Goal: Navigation & Orientation: Find specific page/section

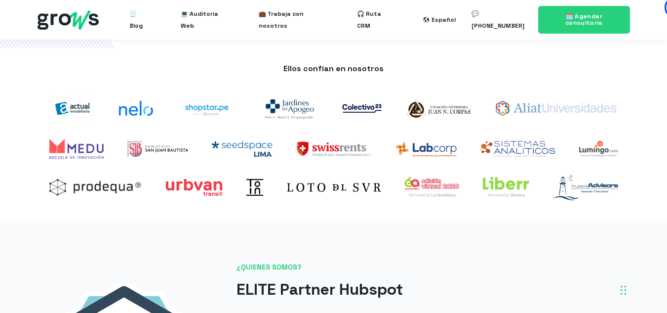
scroll to position [276, 0]
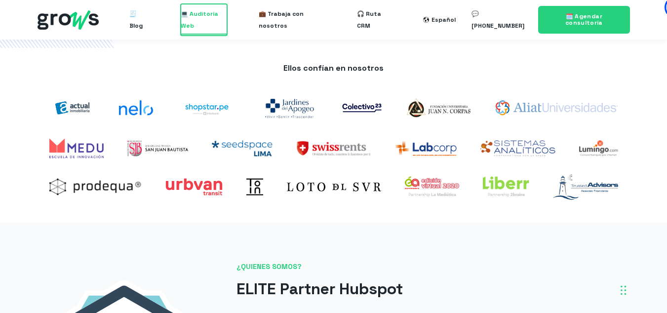
click at [208, 22] on span "💻 Auditoría Web" at bounding box center [204, 20] width 46 height 32
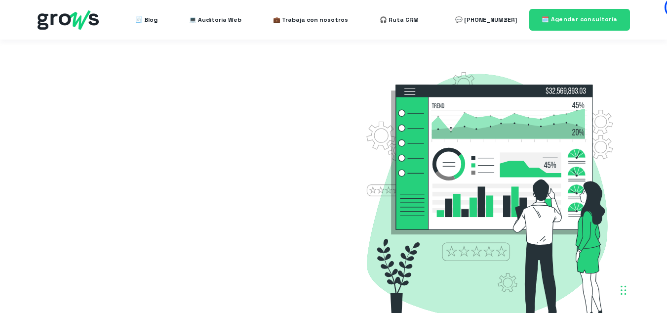
select select "CO"
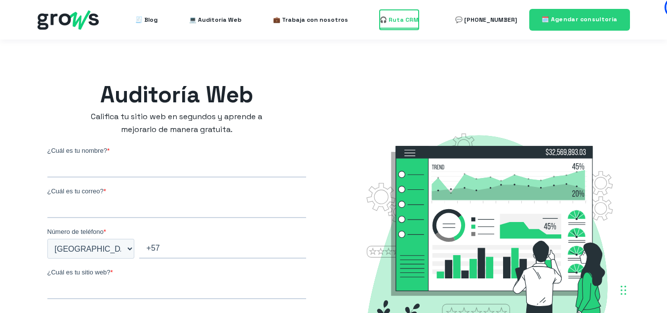
click at [388, 19] on span "🎧 Ruta CRM" at bounding box center [399, 20] width 39 height 20
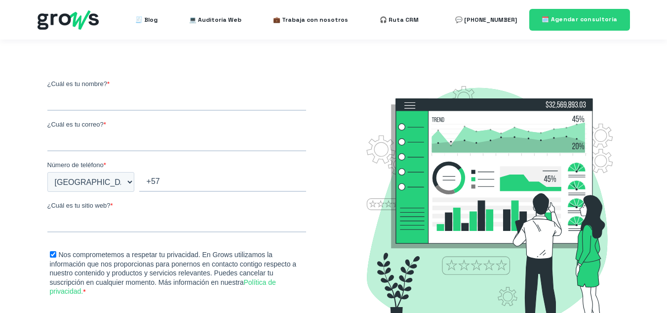
select select "CO"
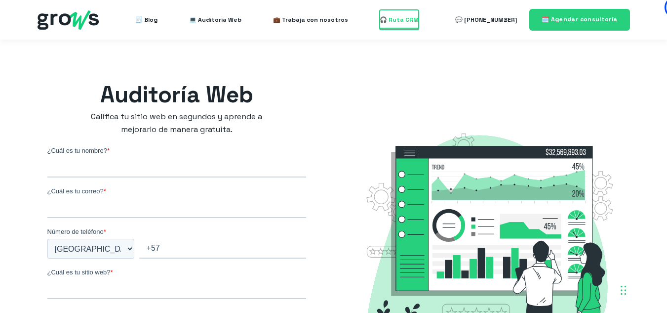
click at [391, 23] on span "🎧 Ruta CRM" at bounding box center [399, 20] width 39 height 20
